Goal: Task Accomplishment & Management: Manage account settings

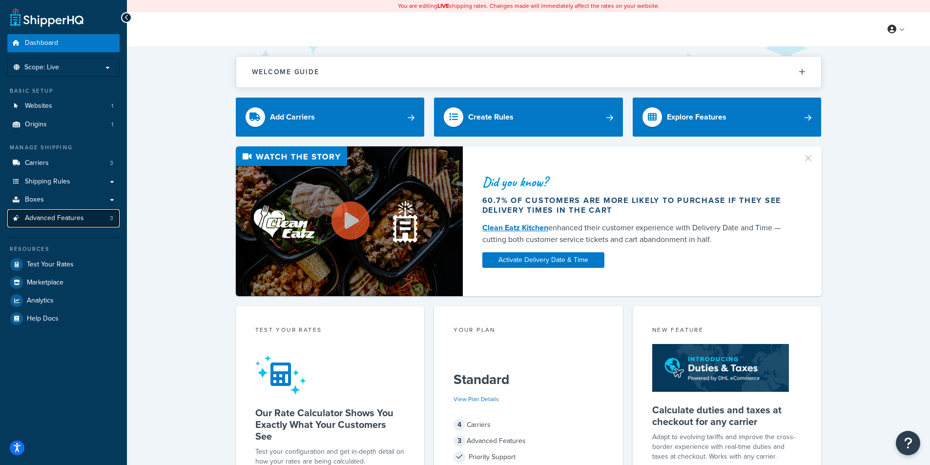
click at [50, 214] on span "Advanced Features" at bounding box center [54, 218] width 59 height 8
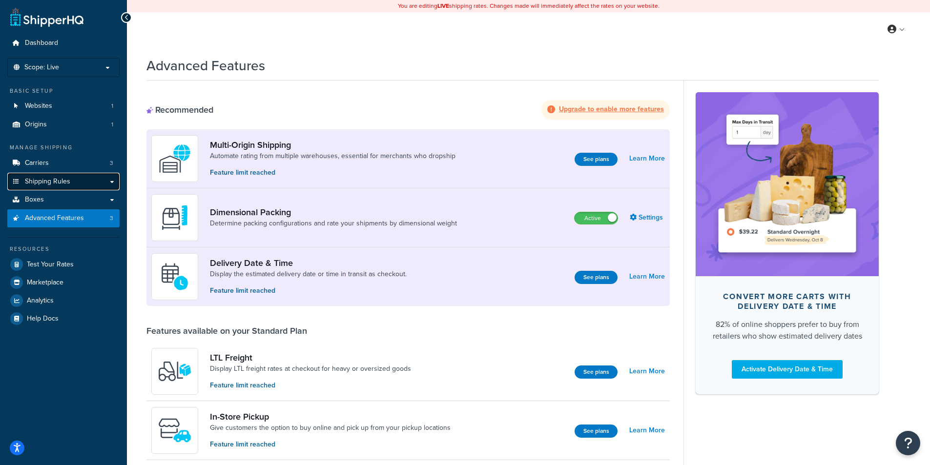
click at [77, 182] on link "Shipping Rules" at bounding box center [63, 182] width 112 height 18
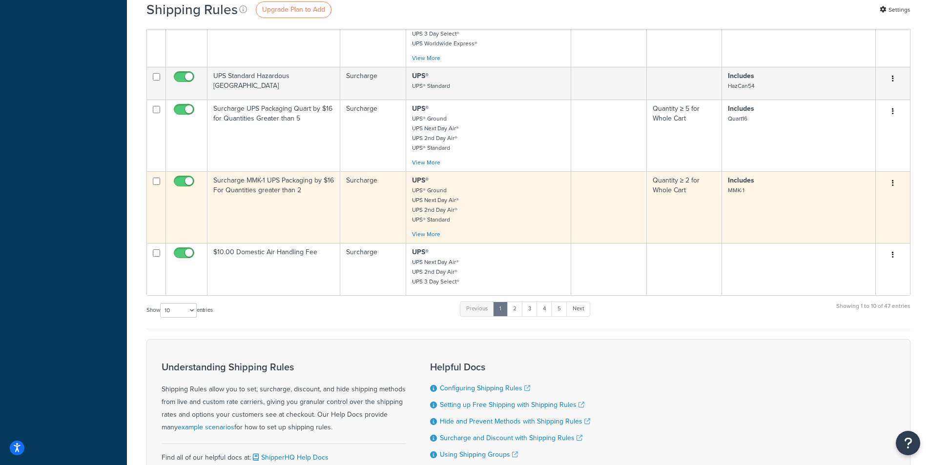
scroll to position [391, 0]
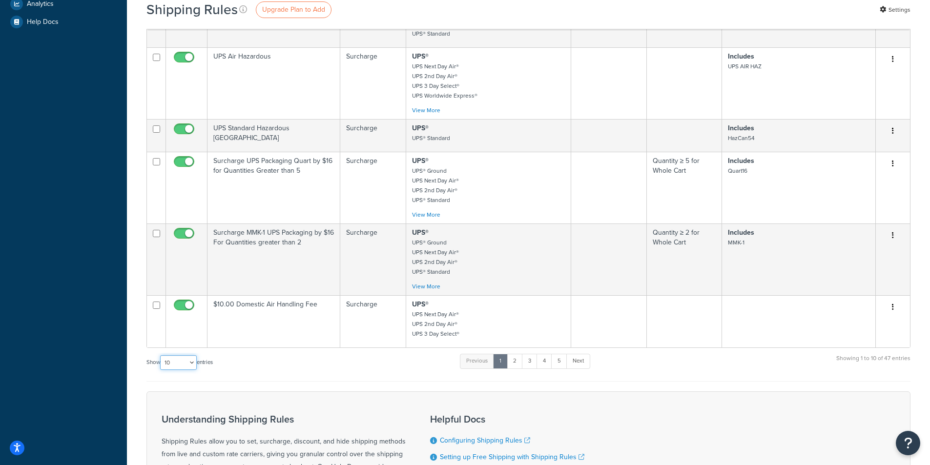
click at [192, 364] on select "10 15 25 50 100 1000" at bounding box center [178, 363] width 37 height 15
select select "100"
click at [161, 360] on select "10 15 25 50 100 1000" at bounding box center [178, 363] width 37 height 15
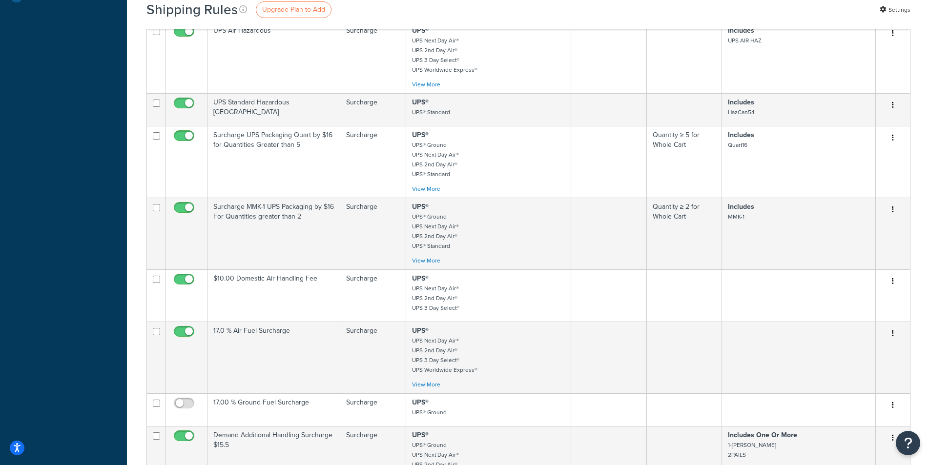
scroll to position [440, 0]
